Goal: Navigation & Orientation: Find specific page/section

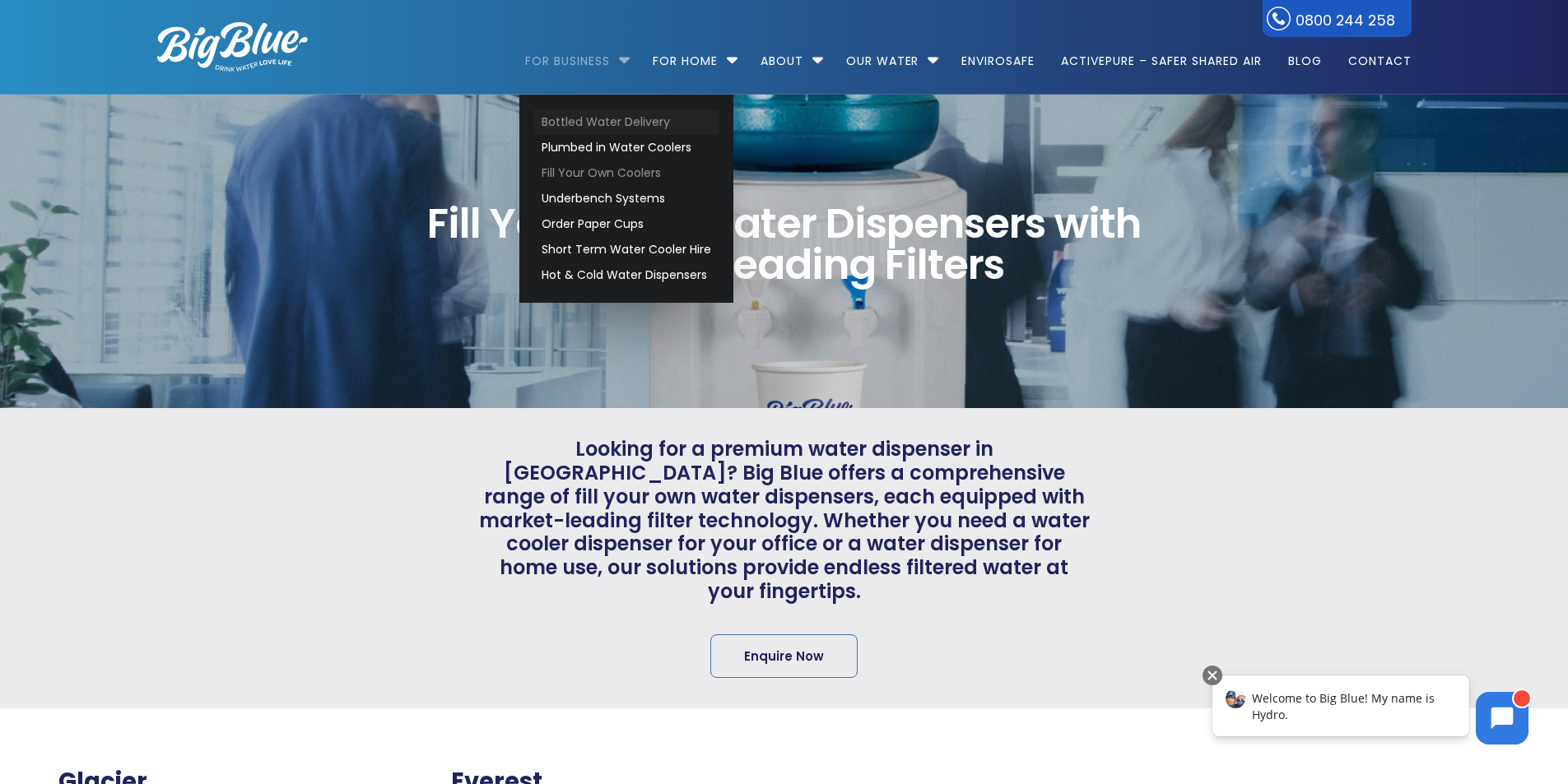
click at [576, 120] on link "Bottled Water Delivery" at bounding box center [627, 122] width 185 height 26
